Goal: Information Seeking & Learning: Learn about a topic

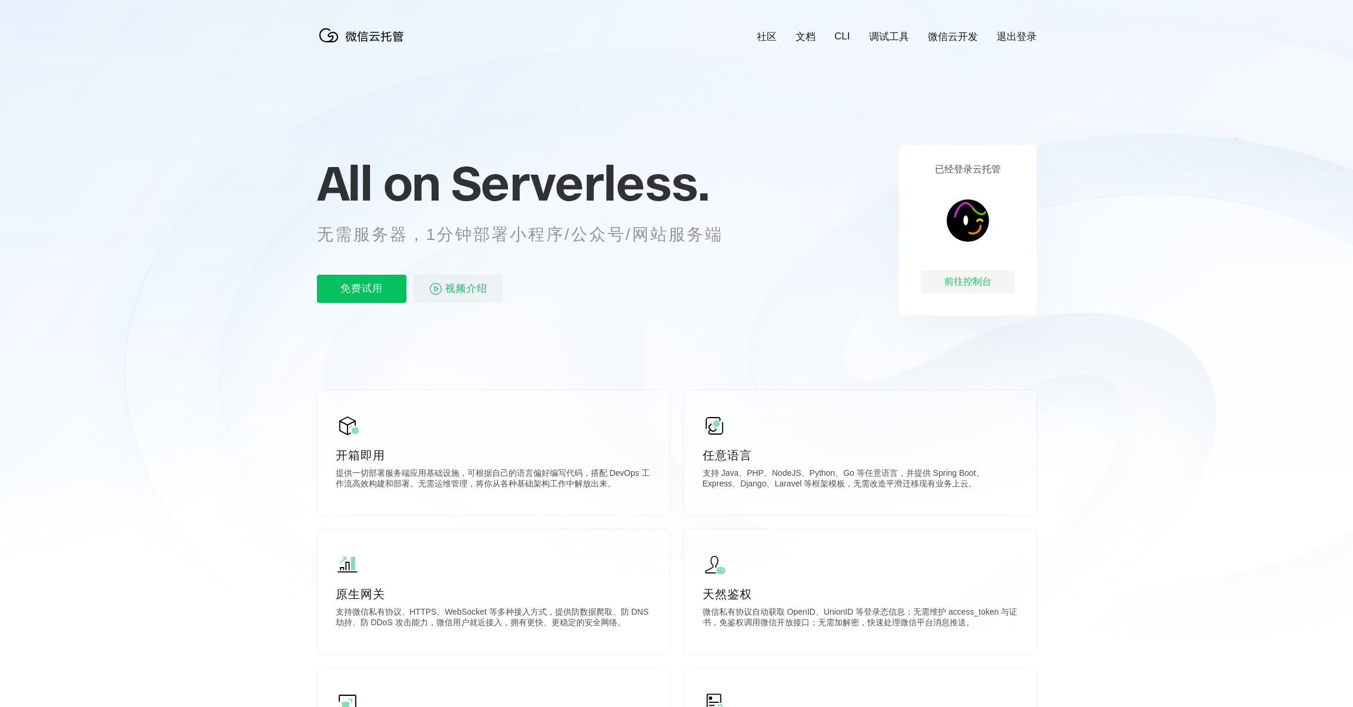
scroll to position [0, 2091]
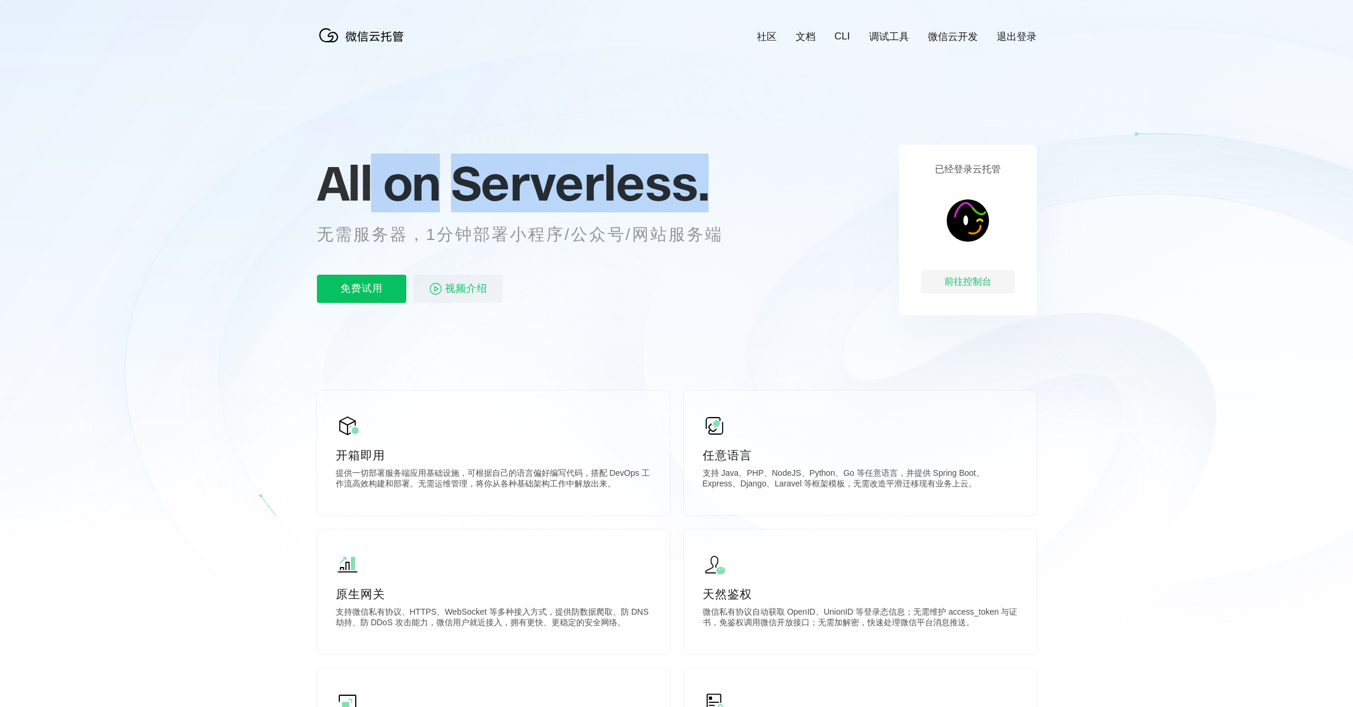
drag, startPoint x: 375, startPoint y: 208, endPoint x: 720, endPoint y: 208, distance: 344.6
click at [720, 208] on div "All on Serverless. 无需服务器，1分钟部署小程序/公众号/网站服务端 免费试用 视频介绍" at bounding box center [534, 230] width 435 height 171
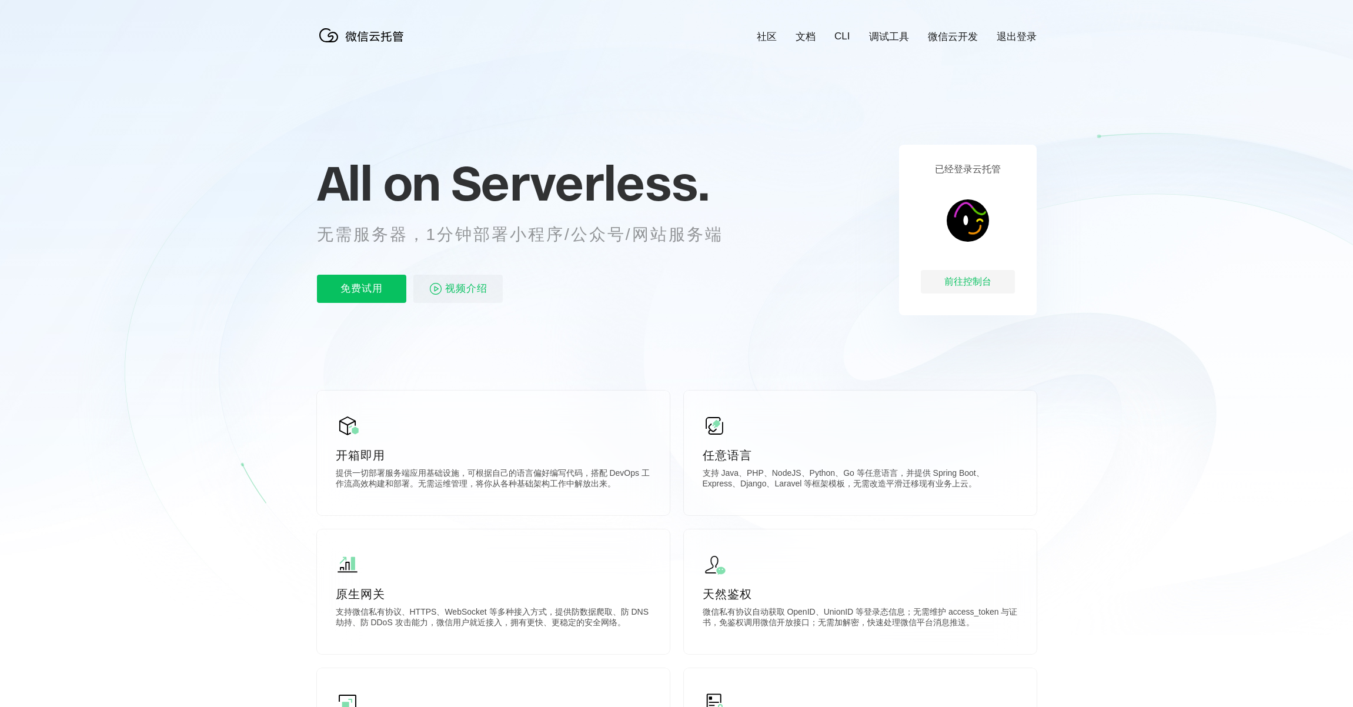
click at [728, 267] on div "All on Serverless. 无需服务器，1分钟部署小程序/公众号/网站服务端 免费试用 视频介绍" at bounding box center [534, 230] width 435 height 171
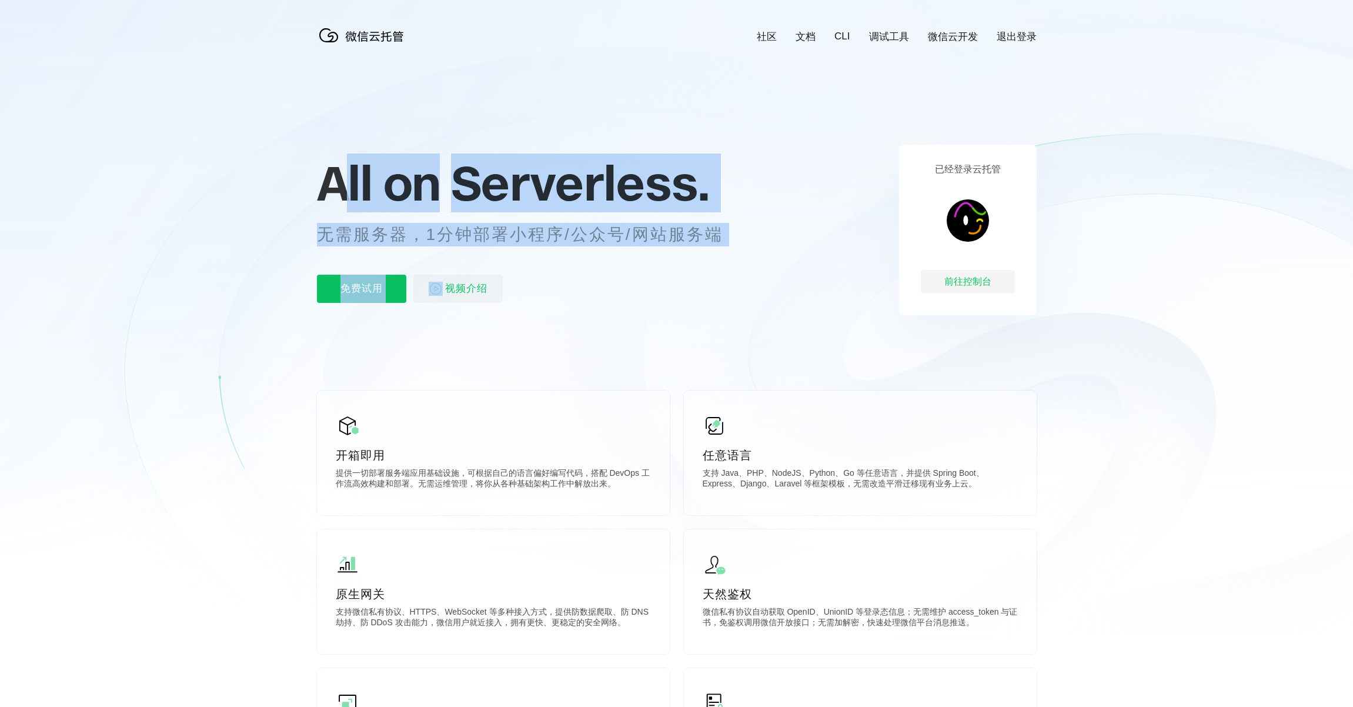
drag, startPoint x: 729, startPoint y: 247, endPoint x: 389, endPoint y: 161, distance: 350.2
click at [333, 185] on div "All on Serverless. 无需服务器，1分钟部署小程序/公众号/网站服务端 免费试用 视频介绍" at bounding box center [534, 230] width 435 height 171
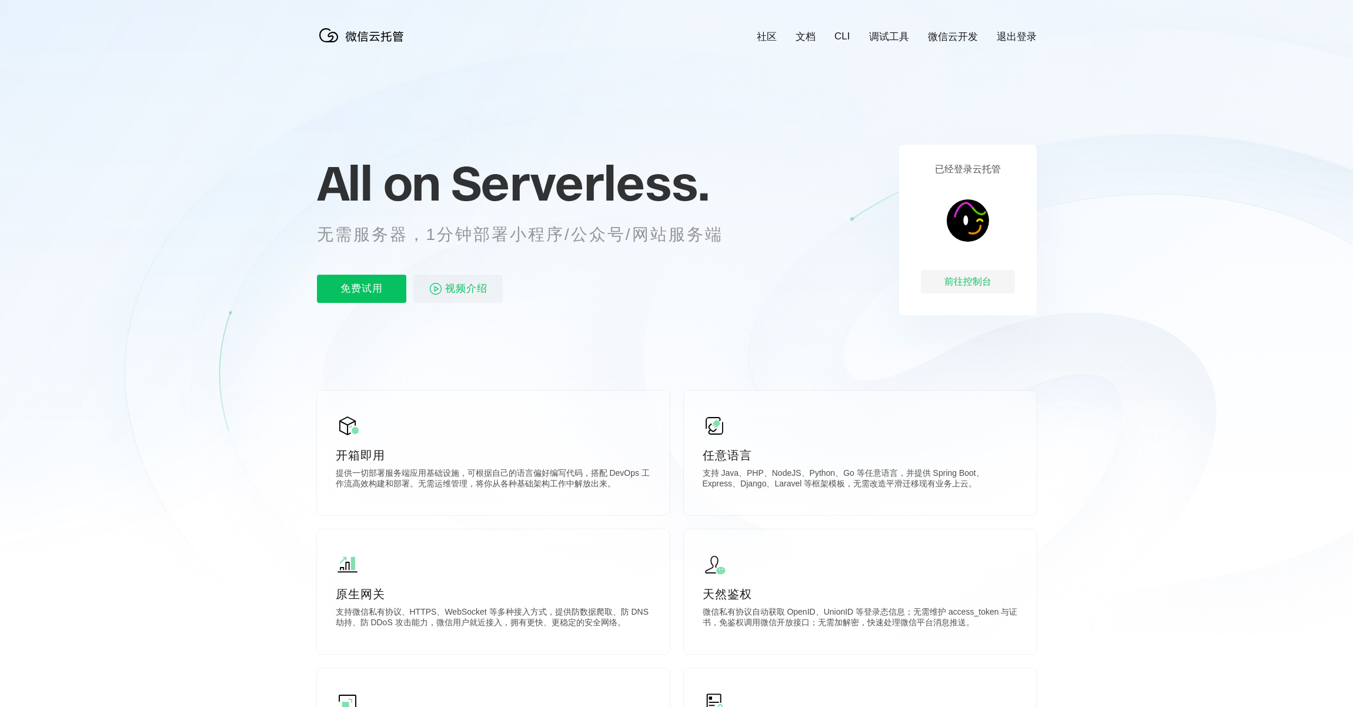
click at [589, 338] on icon at bounding box center [676, 317] width 1129 height 635
click at [602, 276] on div "免费试用 视频介绍" at bounding box center [534, 289] width 435 height 28
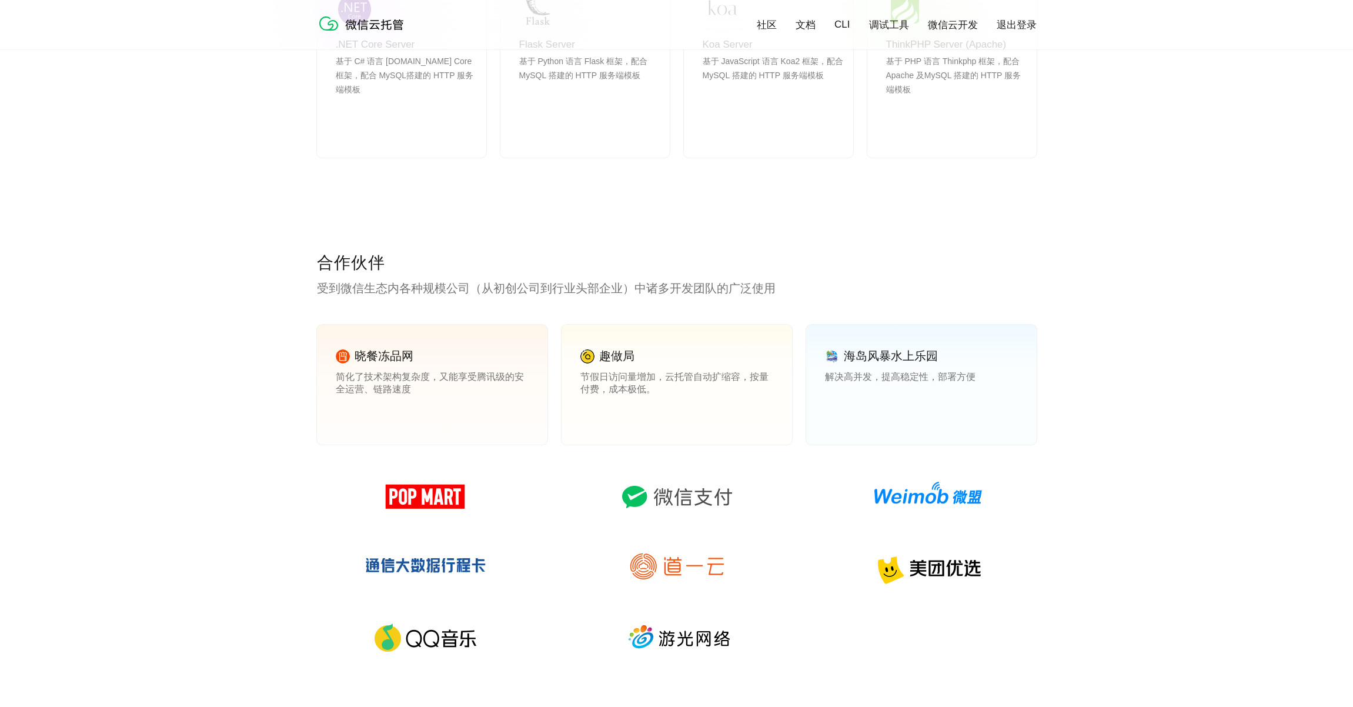
scroll to position [1464, 0]
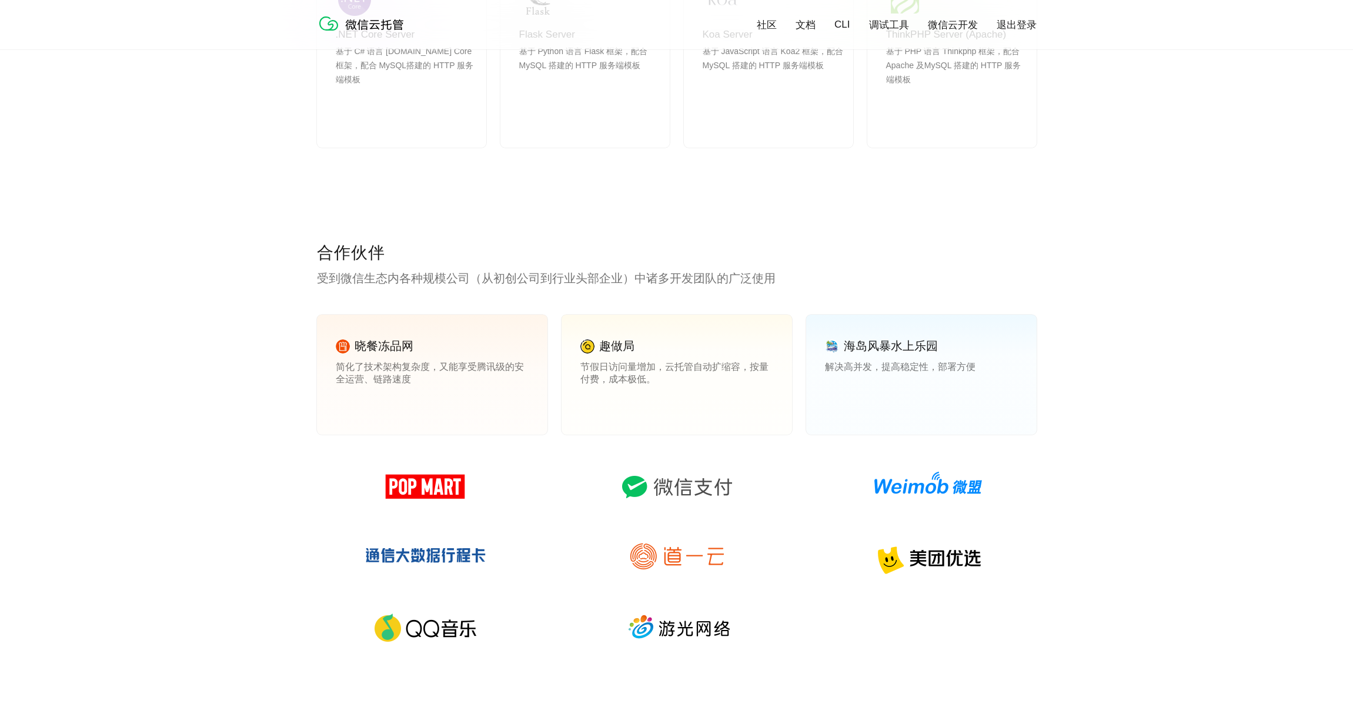
click at [708, 513] on img at bounding box center [676, 486] width 169 height 56
drag, startPoint x: 706, startPoint y: 505, endPoint x: 702, endPoint y: 488, distance: 17.5
click at [706, 504] on img at bounding box center [676, 486] width 169 height 56
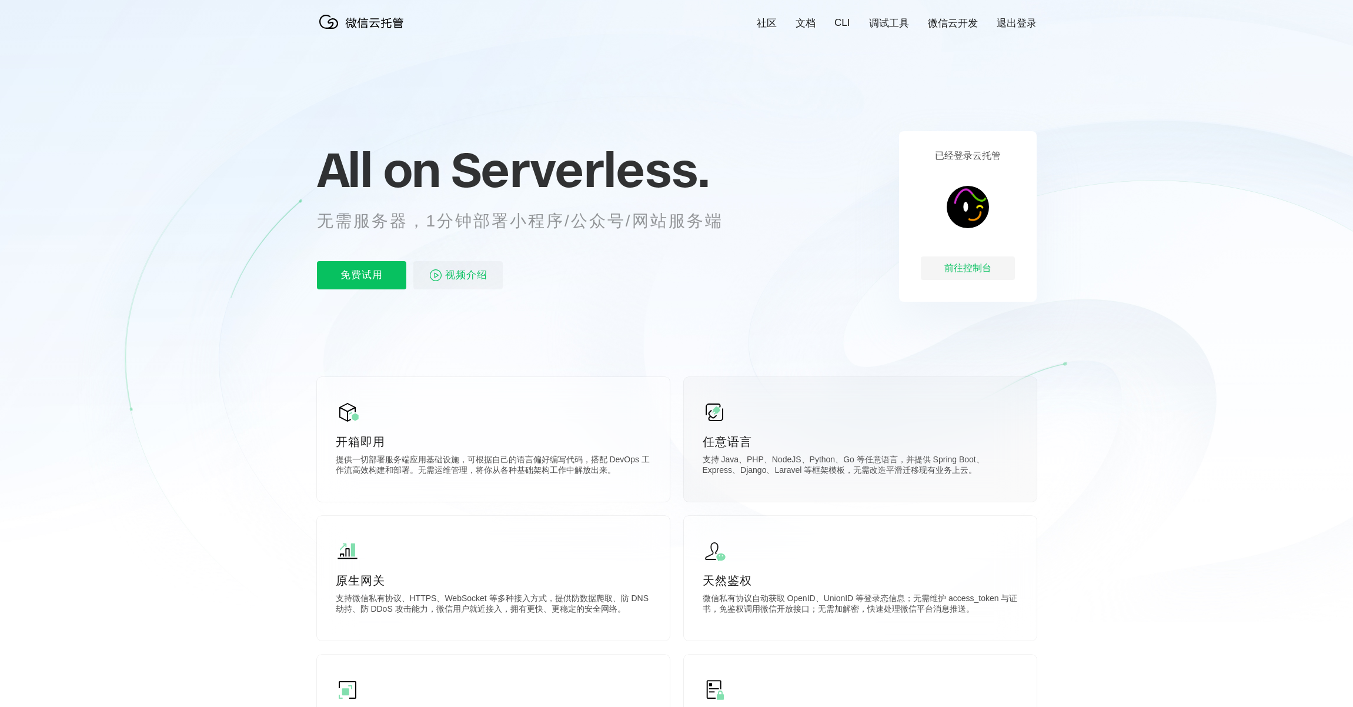
scroll to position [0, 0]
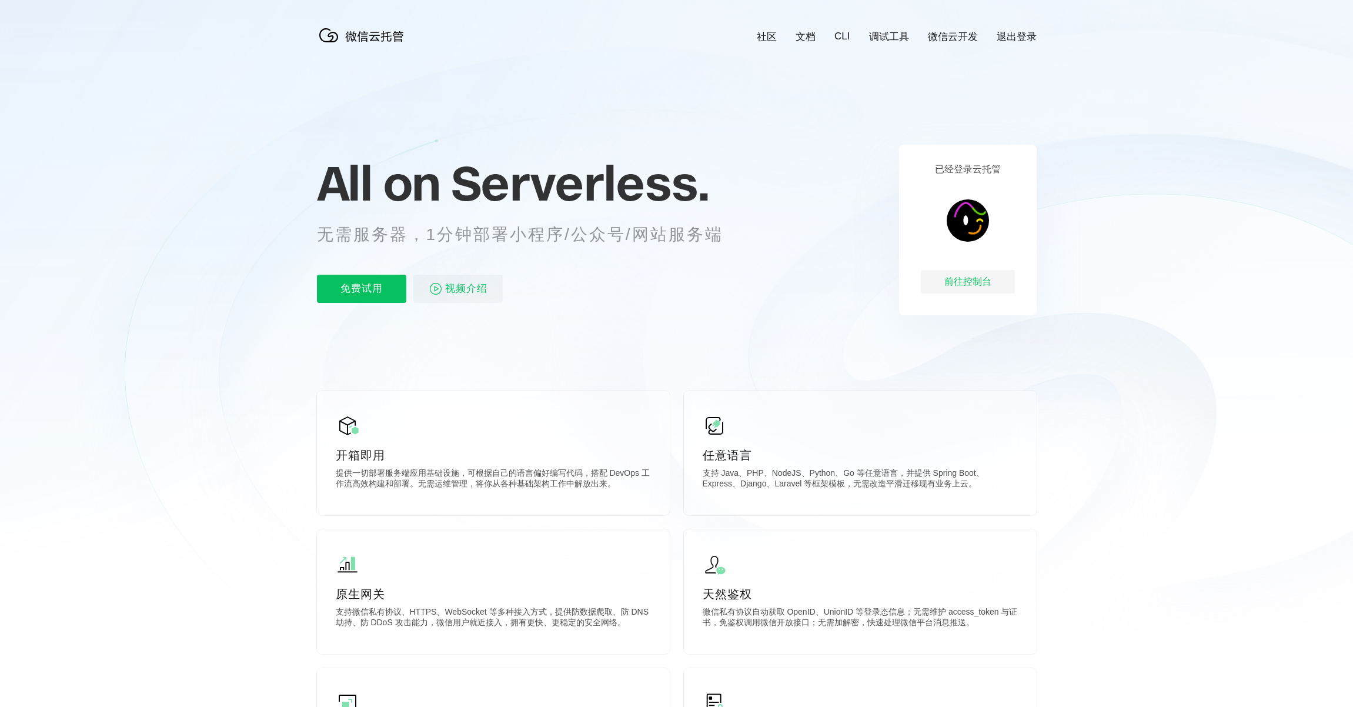
click at [540, 239] on p "无需服务器，1分钟部署小程序/公众号/网站服务端" at bounding box center [531, 235] width 428 height 24
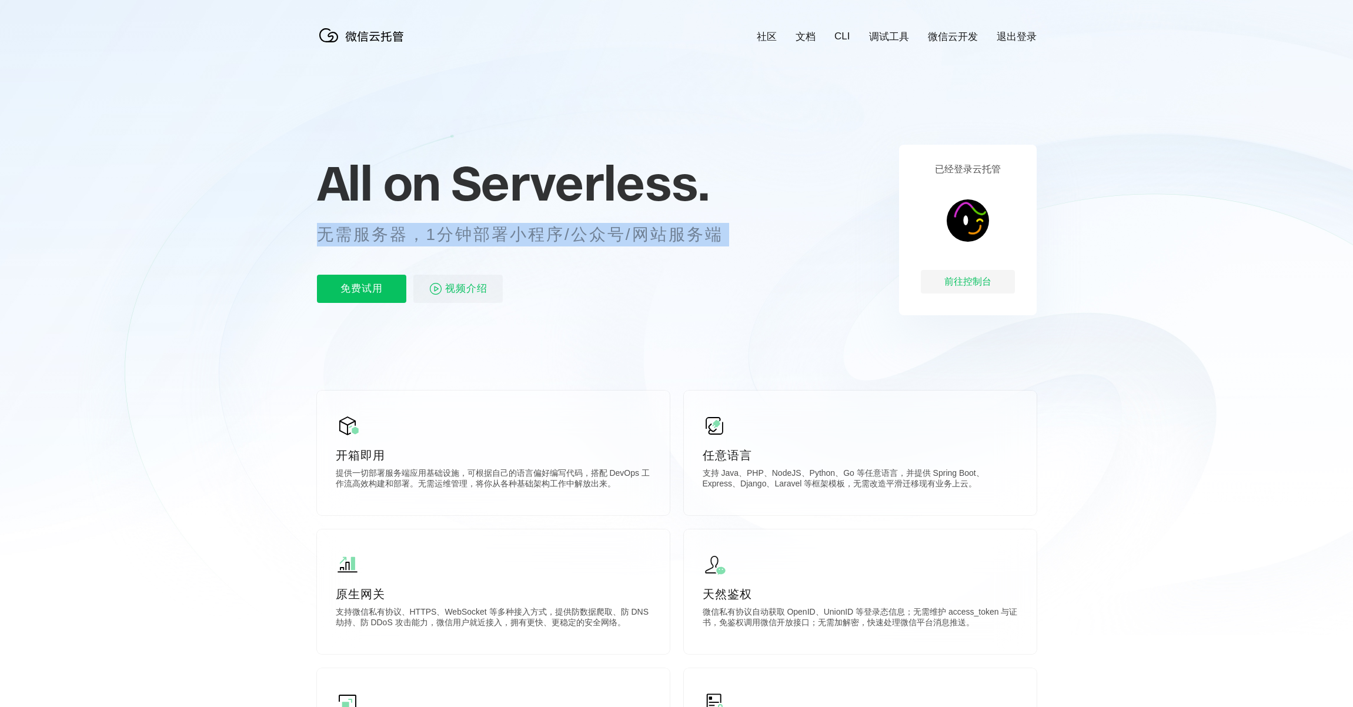
click at [540, 239] on p "无需服务器，1分钟部署小程序/公众号/网站服务端" at bounding box center [531, 235] width 428 height 24
click at [655, 239] on p "无需服务器，1分钟部署小程序/公众号/网站服务端" at bounding box center [531, 235] width 428 height 24
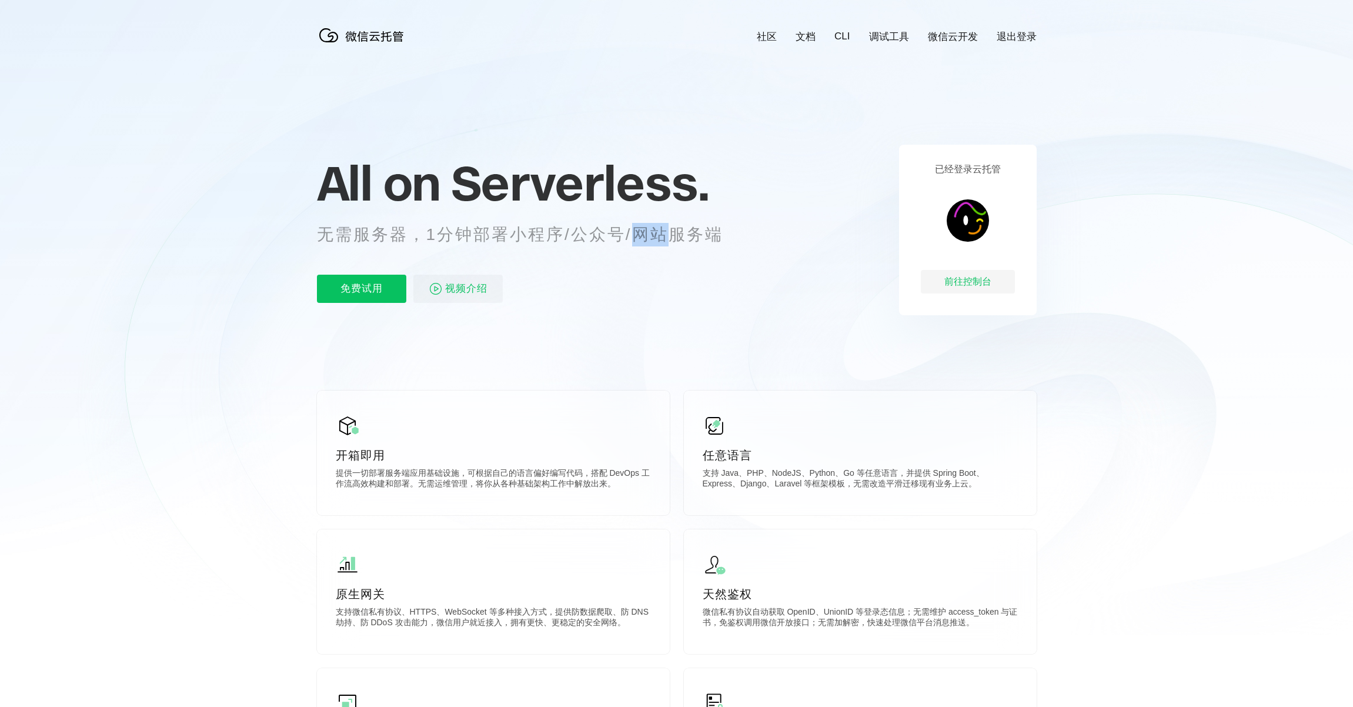
click at [655, 239] on p "无需服务器，1分钟部署小程序/公众号/网站服务端" at bounding box center [531, 235] width 428 height 24
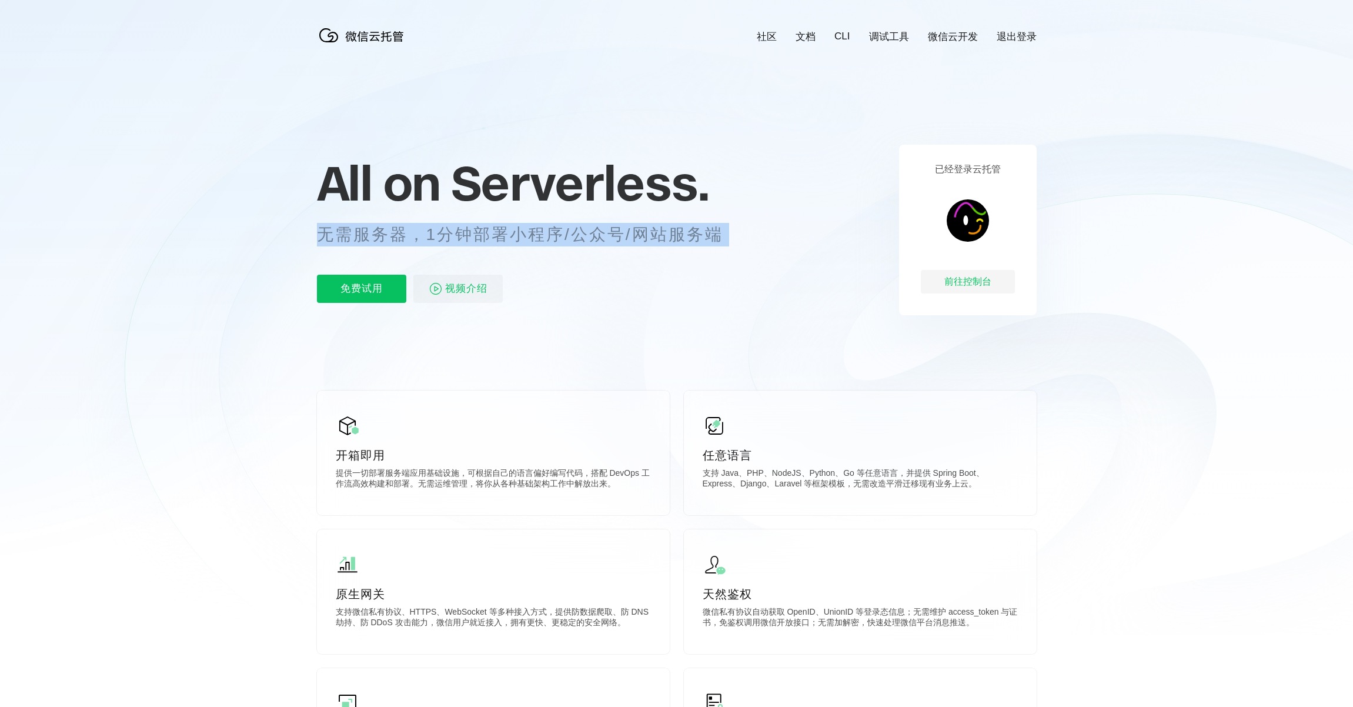
click at [655, 239] on p "无需服务器，1分钟部署小程序/公众号/网站服务端" at bounding box center [531, 235] width 428 height 24
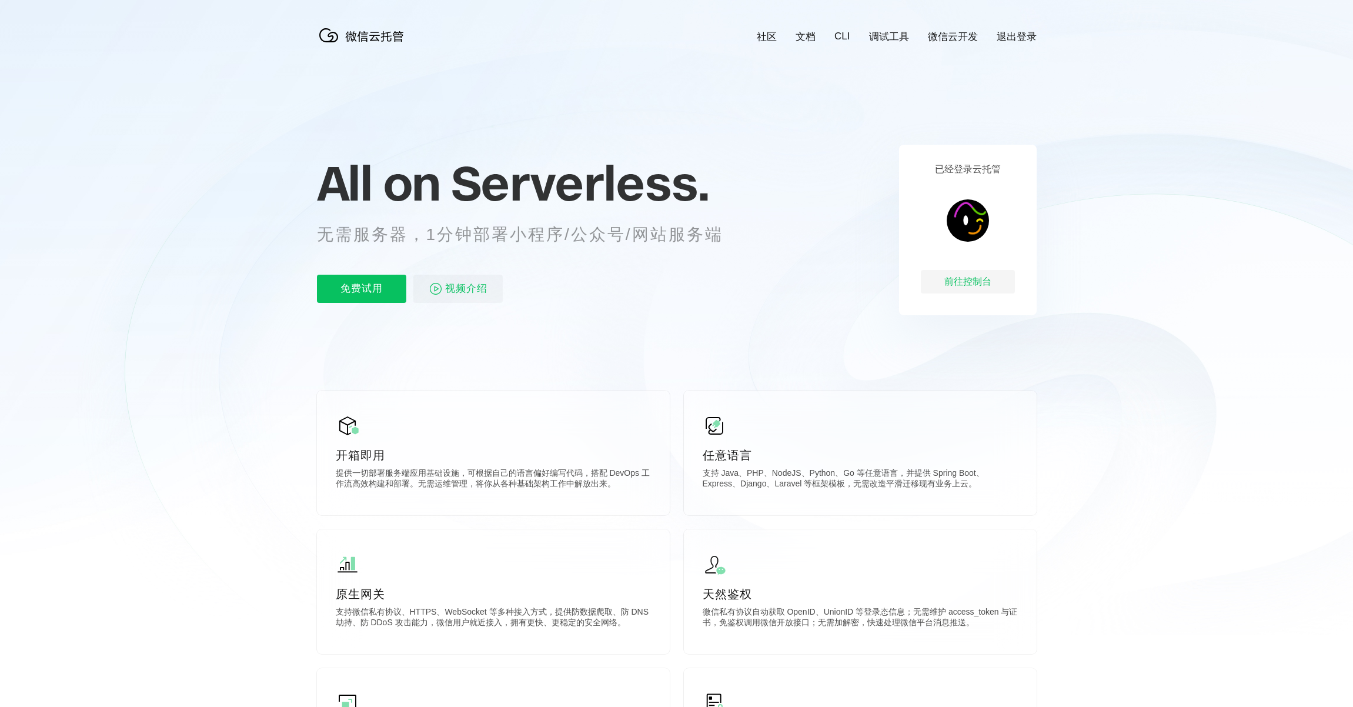
click at [639, 293] on div "免费试用 视频介绍" at bounding box center [534, 289] width 435 height 28
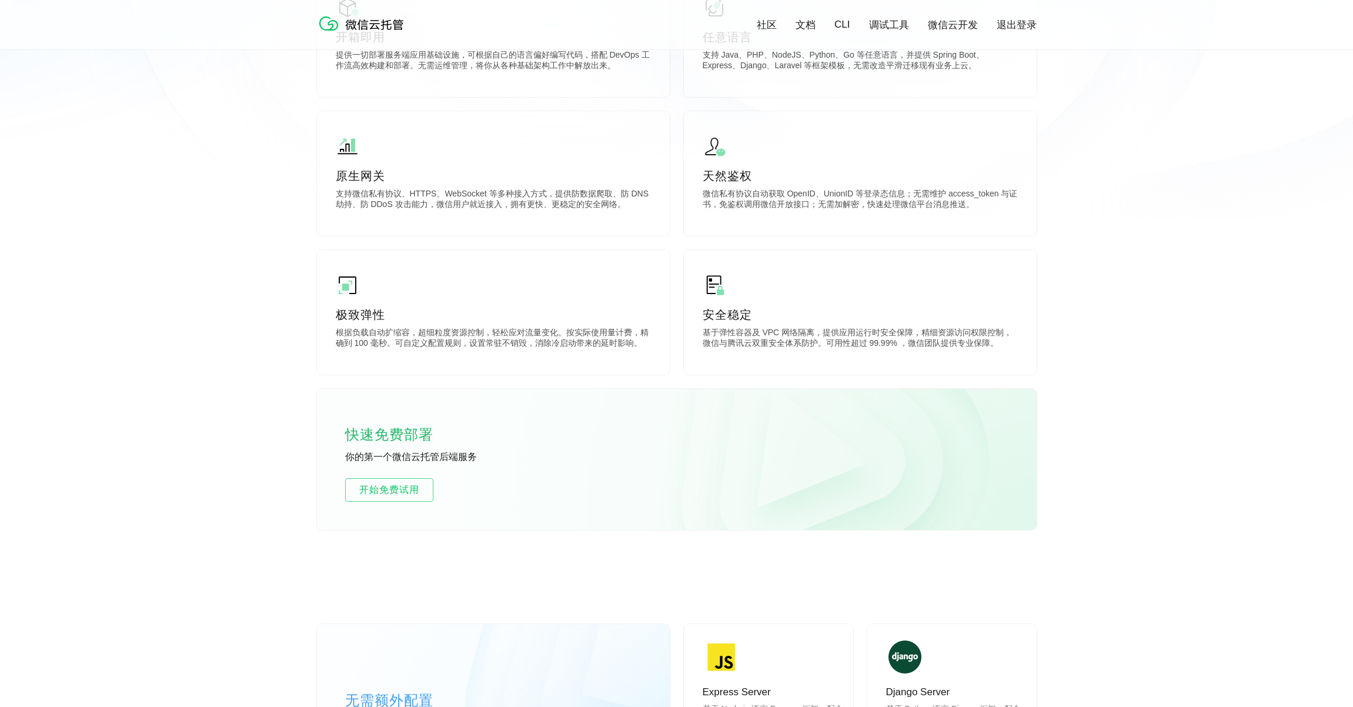
scroll to position [442, 0]
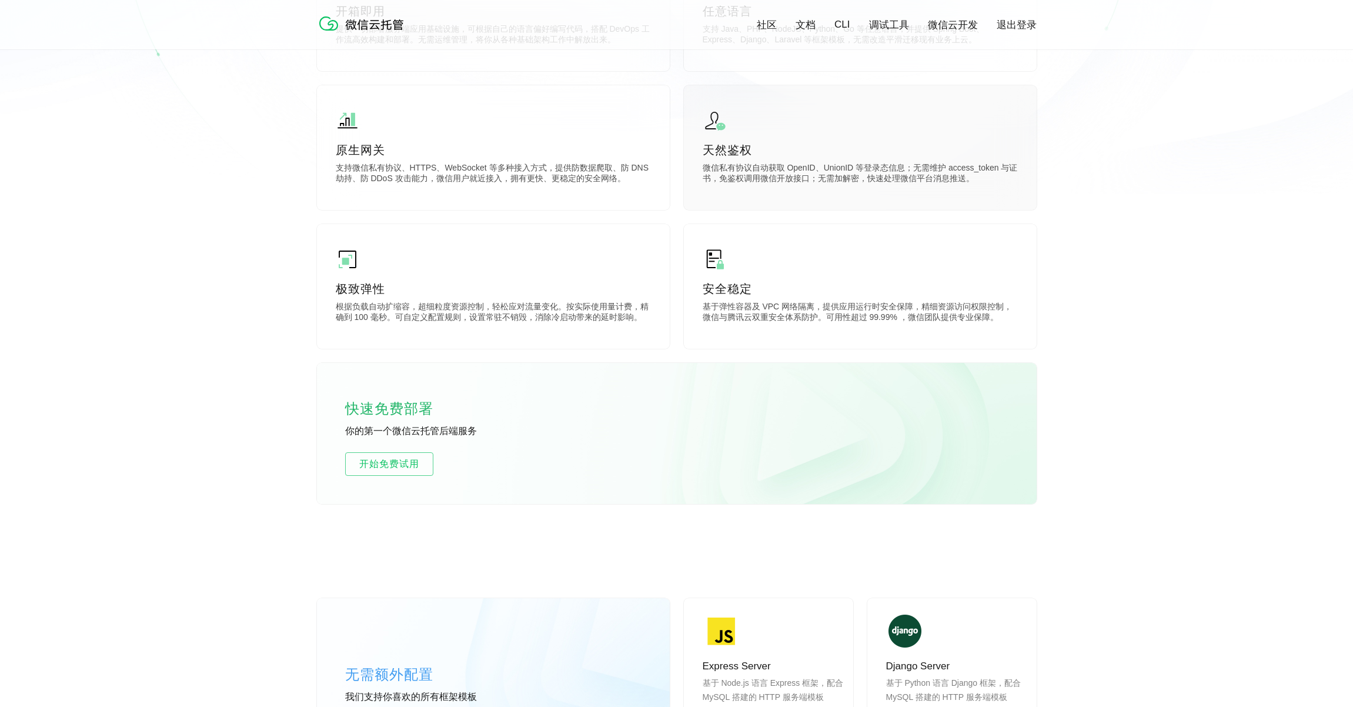
click at [810, 173] on p "微信私有协议自动获取 OpenID、UnionID 等登录态信息；无需维护 access_token 与证书，免鉴权调用微信开放接口；无需加解密，快速处理微信…" at bounding box center [860, 175] width 315 height 24
click at [812, 189] on div "天然鉴权 微信私有协议自动获取 OpenID、UnionID 等登录态信息；无需维护 access_token 与证书，免鉴权调用微信开放接口；无需加解密，快…" at bounding box center [860, 147] width 353 height 125
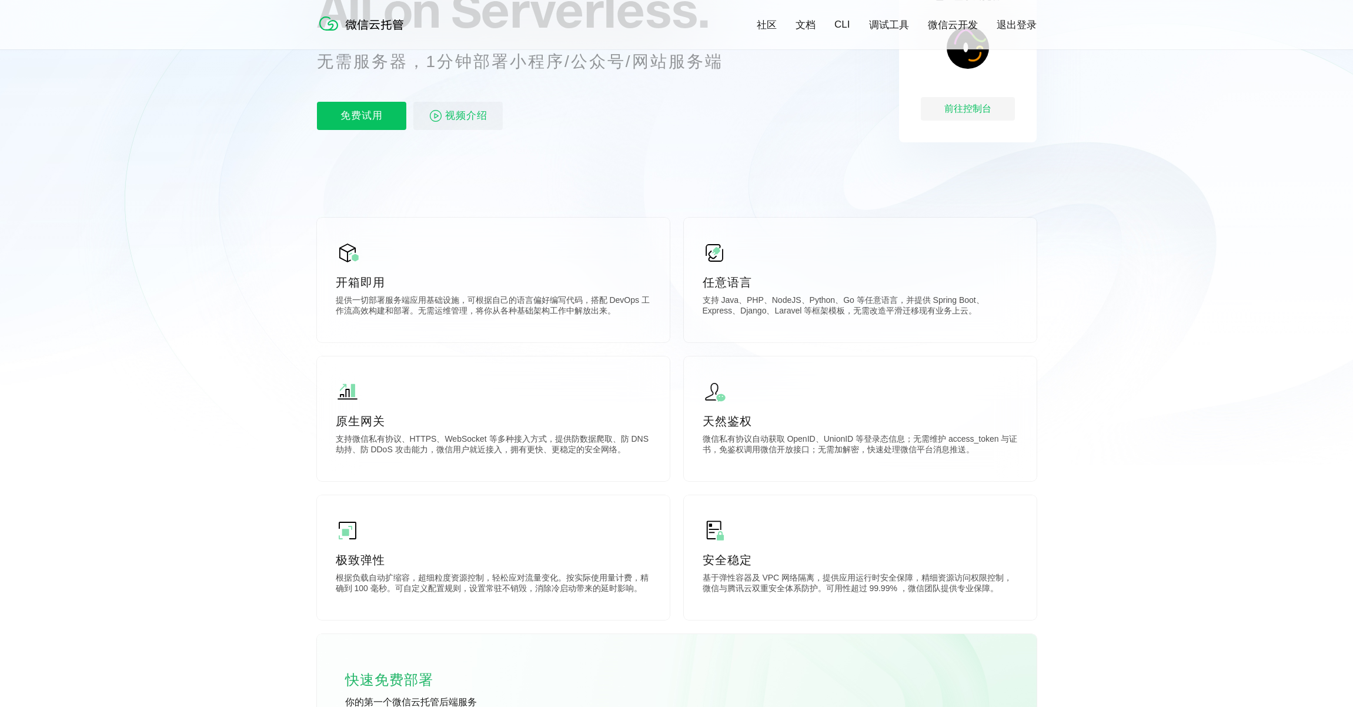
scroll to position [88, 0]
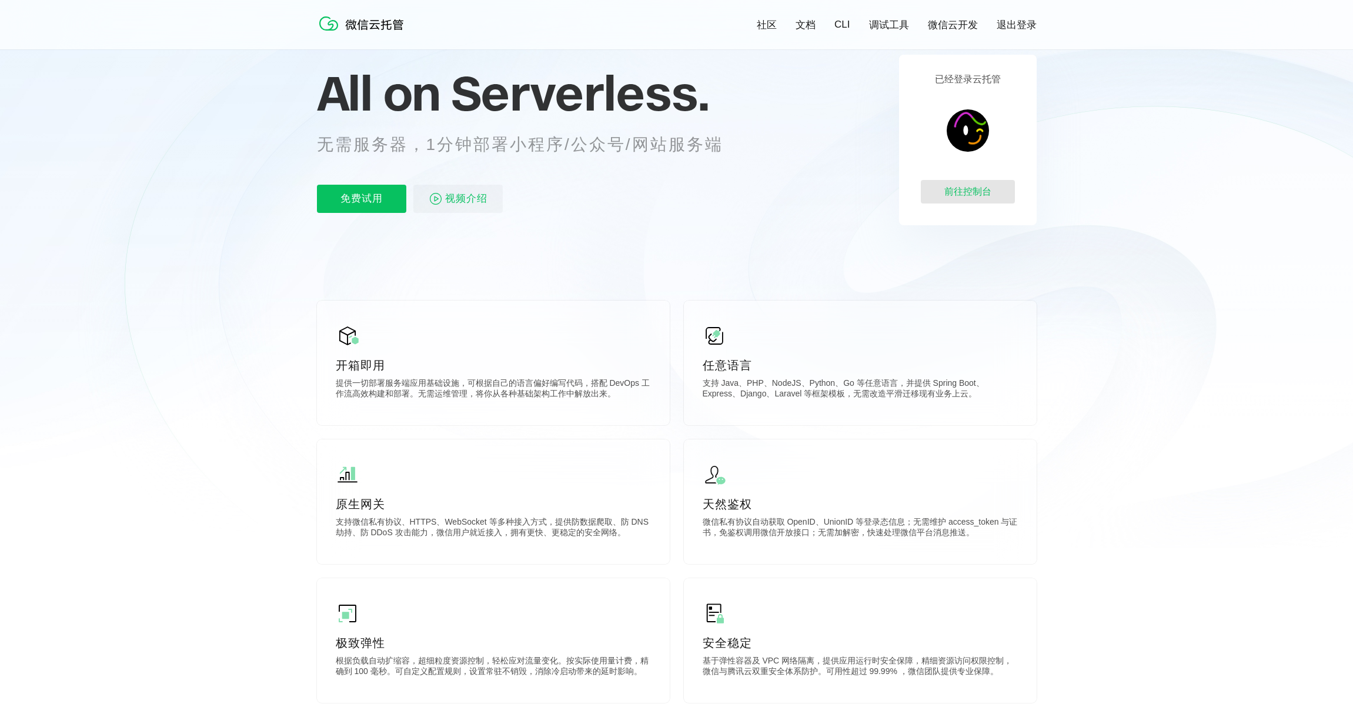
click at [967, 189] on div "前往控制台" at bounding box center [968, 192] width 94 height 24
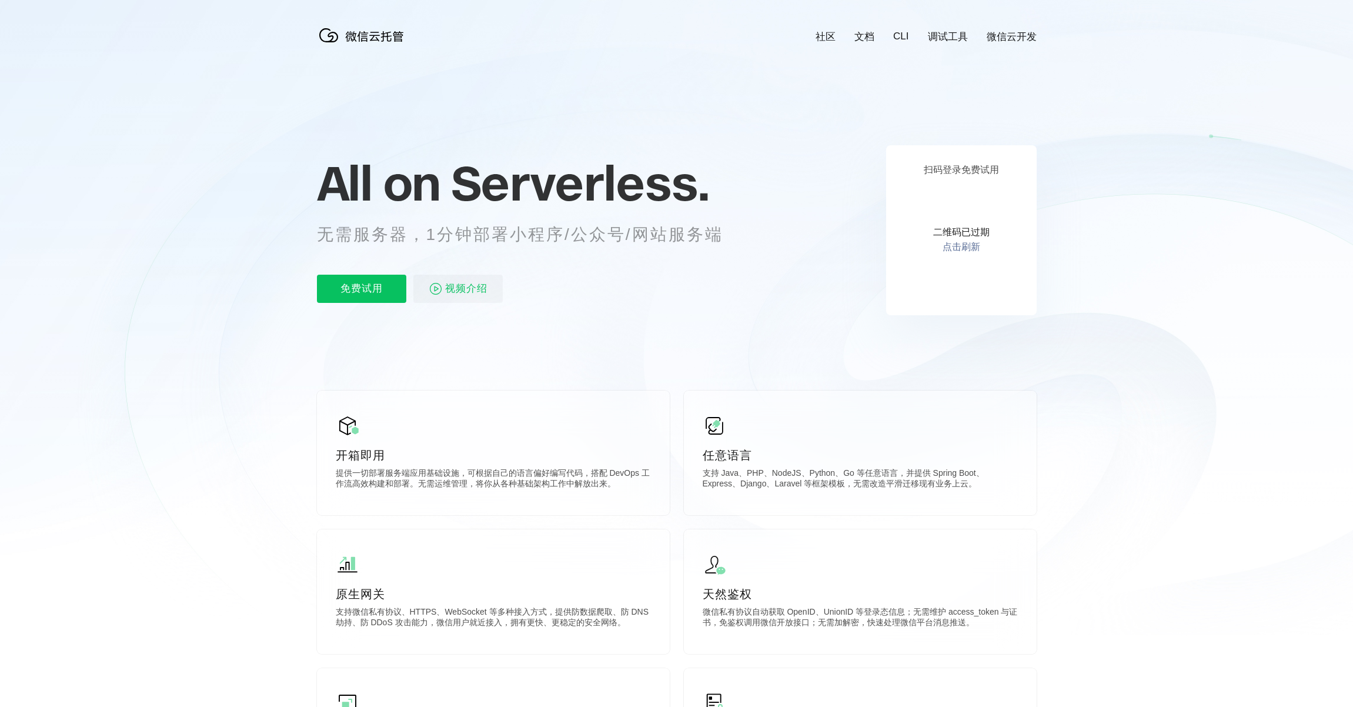
scroll to position [0, 2091]
